Goal: Book appointment/travel/reservation

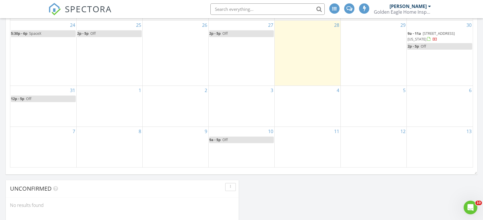
scroll to position [357, 0]
click at [227, 117] on div "3" at bounding box center [242, 106] width 66 height 41
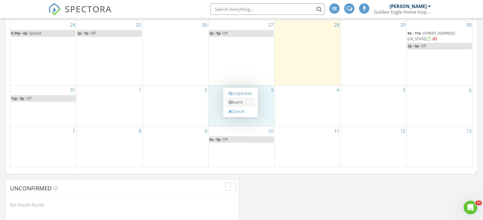
click at [236, 104] on link "Event" at bounding box center [240, 102] width 29 height 9
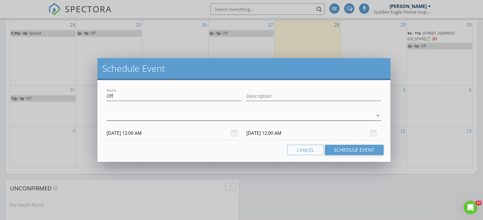
click at [193, 121] on div "arrow_drop_down" at bounding box center [244, 115] width 274 height 9
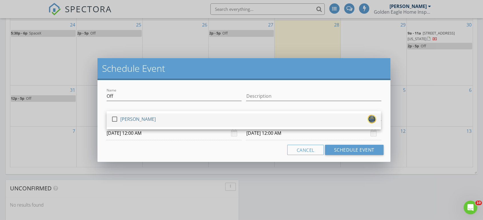
click at [151, 120] on div "[PERSON_NAME]" at bounding box center [137, 119] width 35 height 9
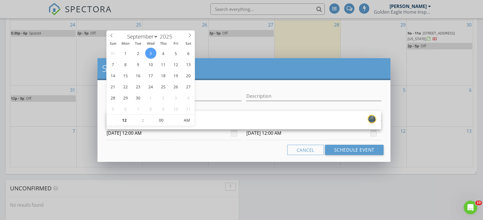
click at [150, 137] on input "09/03/2025 12:00 AM" at bounding box center [174, 134] width 135 height 14
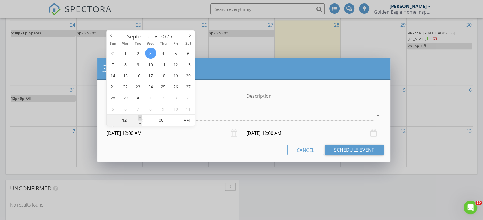
type input "01"
type input "09/03/2025 1:00 AM"
click at [138, 118] on span at bounding box center [140, 118] width 4 height 6
type input "09/04/2025 1:00 AM"
type input "02"
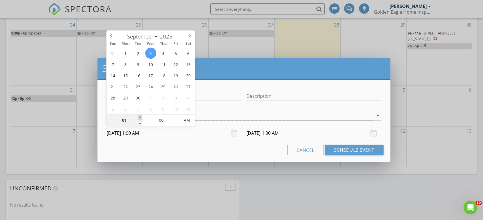
type input "09/03/2025 2:00 AM"
click at [138, 118] on span at bounding box center [140, 118] width 4 height 6
type input "09/04/2025 2:00 AM"
type input "09/03/2025 2:00 PM"
click at [182, 122] on span "AM" at bounding box center [187, 120] width 16 height 11
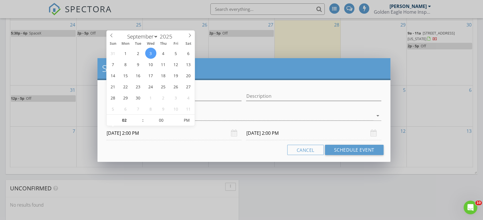
click at [263, 129] on input "09/04/2025 2:00 PM" at bounding box center [313, 134] width 135 height 14
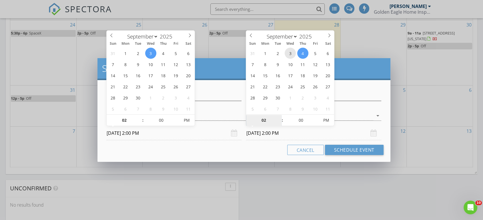
type input "09/03/2025 2:00 PM"
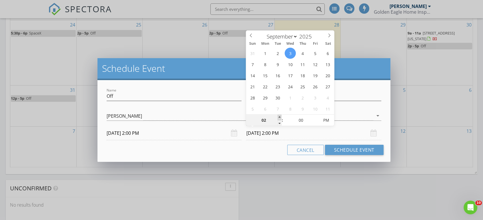
type input "03"
type input "09/03/2025 3:00 PM"
click at [278, 119] on span at bounding box center [279, 118] width 4 height 6
type input "04"
type input "09/03/2025 4:00 PM"
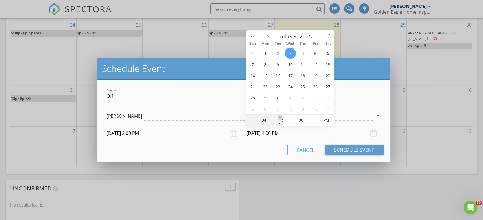
click at [278, 119] on span at bounding box center [279, 118] width 4 height 6
type input "05"
type input "09/03/2025 5:00 PM"
click at [278, 119] on span at bounding box center [279, 118] width 4 height 6
click at [271, 149] on div "Cancel Schedule Event" at bounding box center [243, 150] width 279 height 10
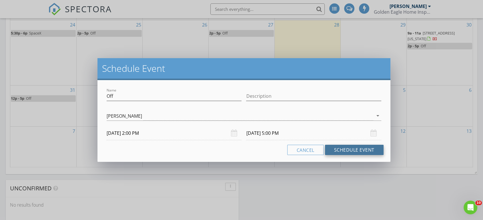
click at [350, 152] on button "Schedule Event" at bounding box center [354, 150] width 59 height 10
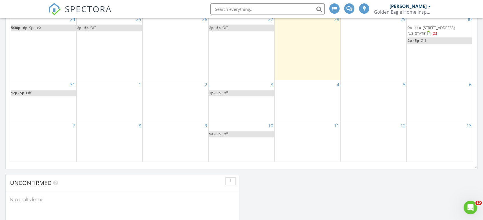
scroll to position [361, 0]
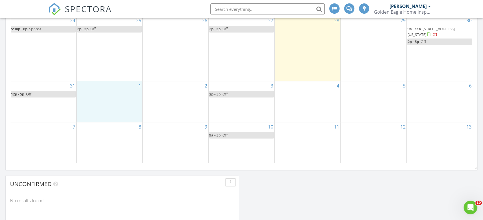
click at [103, 109] on div "1" at bounding box center [110, 101] width 66 height 41
click at [109, 96] on link "Event" at bounding box center [108, 93] width 29 height 9
select select "8"
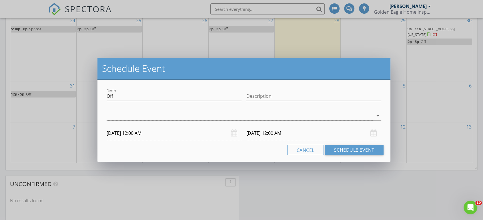
click at [111, 115] on div at bounding box center [240, 115] width 266 height 9
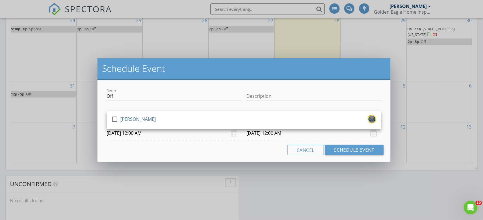
click at [111, 115] on div "check_box_outline_blank" at bounding box center [115, 120] width 9 height 11
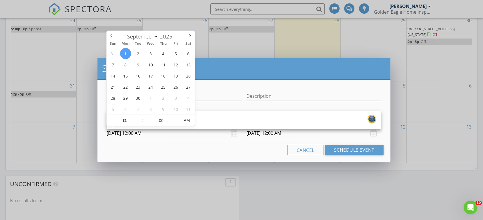
click at [131, 139] on input "09/01/2025 12:00 AM" at bounding box center [174, 134] width 135 height 14
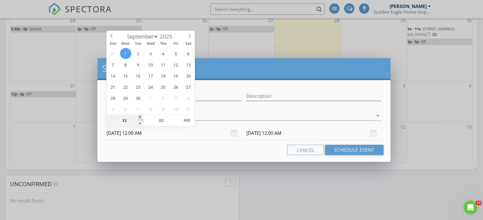
type input "01"
type input "09/01/2025 1:00 AM"
click at [140, 115] on span at bounding box center [140, 118] width 4 height 6
type input "02"
type input "09/01/2025 2:00 AM"
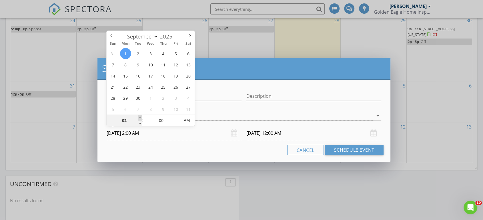
click at [140, 115] on span at bounding box center [140, 118] width 4 height 6
type input "09/02/2025 2:00 AM"
type input "09/01/2025 2:00 PM"
click at [187, 119] on span "PM" at bounding box center [187, 120] width 16 height 11
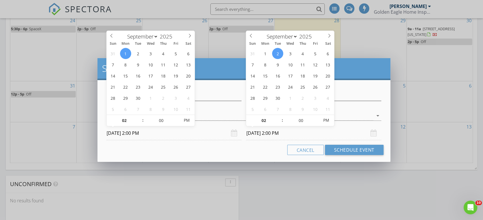
click at [268, 133] on input "09/02/2025 2:00 PM" at bounding box center [313, 134] width 135 height 14
type input "09/01/2025 2:00 PM"
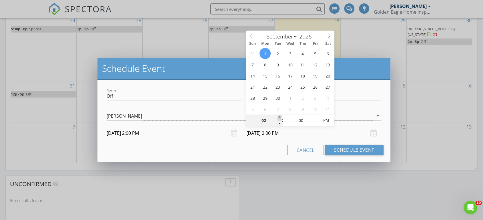
type input "03"
type input "09/01/2025 3:00 PM"
click at [278, 118] on span at bounding box center [279, 118] width 4 height 6
type input "04"
type input "09/01/2025 4:00 PM"
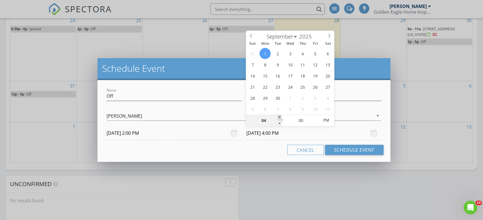
click at [278, 118] on span at bounding box center [279, 118] width 4 height 6
type input "05"
type input "09/01/2025 5:00 PM"
click at [278, 118] on span at bounding box center [279, 118] width 4 height 6
click at [274, 141] on div "Name Off Description check_box Brian Burleson Brian Burleson arrow_drop_down 09…" at bounding box center [243, 121] width 292 height 82
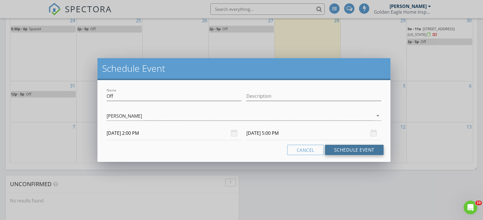
click at [332, 151] on button "Schedule Event" at bounding box center [354, 150] width 59 height 10
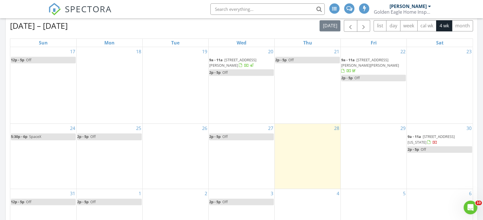
scroll to position [254, 0]
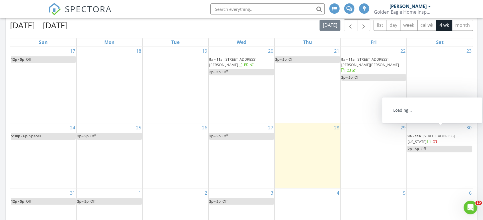
click at [449, 134] on span "214 Texas Dr, Portales 88130" at bounding box center [430, 139] width 47 height 11
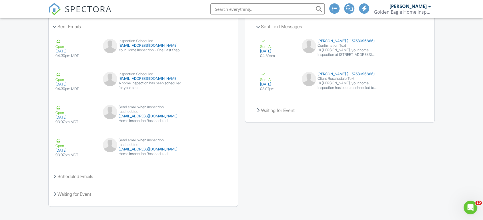
scroll to position [678, 0]
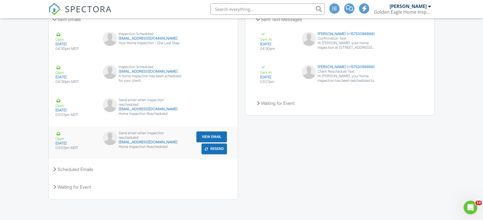
click at [203, 136] on button "View Email" at bounding box center [211, 137] width 31 height 11
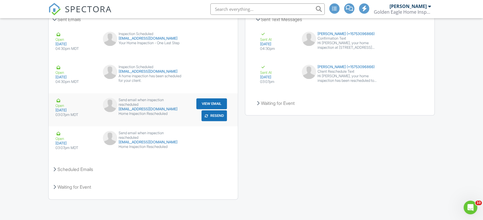
click at [206, 103] on button "View Email" at bounding box center [211, 104] width 31 height 11
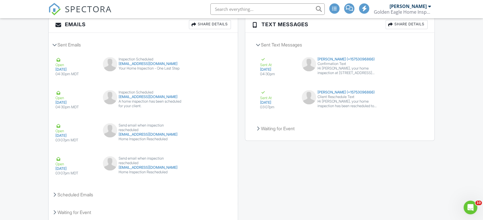
scroll to position [647, 0]
click at [202, 102] on button "View Email" at bounding box center [211, 96] width 31 height 11
click at [71, 11] on span "SPECTORA" at bounding box center [88, 9] width 47 height 12
